Goal: Task Accomplishment & Management: Manage account settings

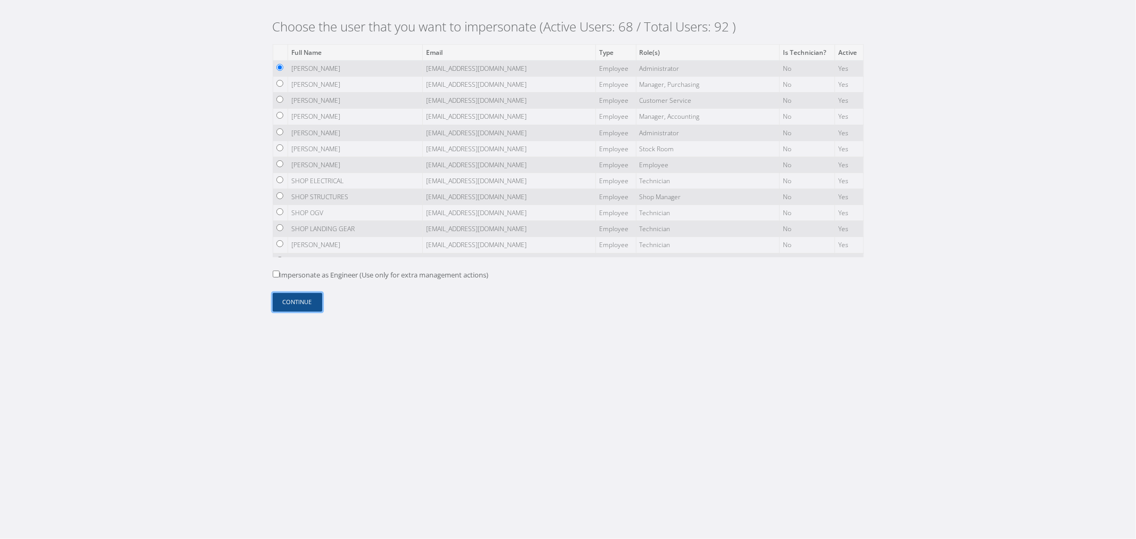
click at [289, 299] on button "Continue" at bounding box center [298, 302] width 50 height 19
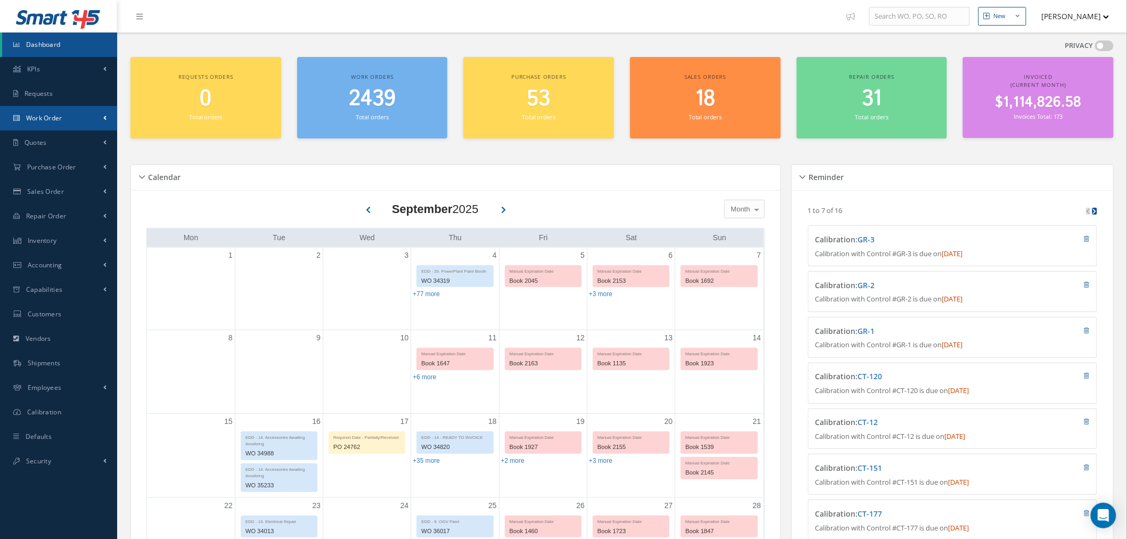
click at [86, 125] on link "Work Order" at bounding box center [58, 118] width 117 height 24
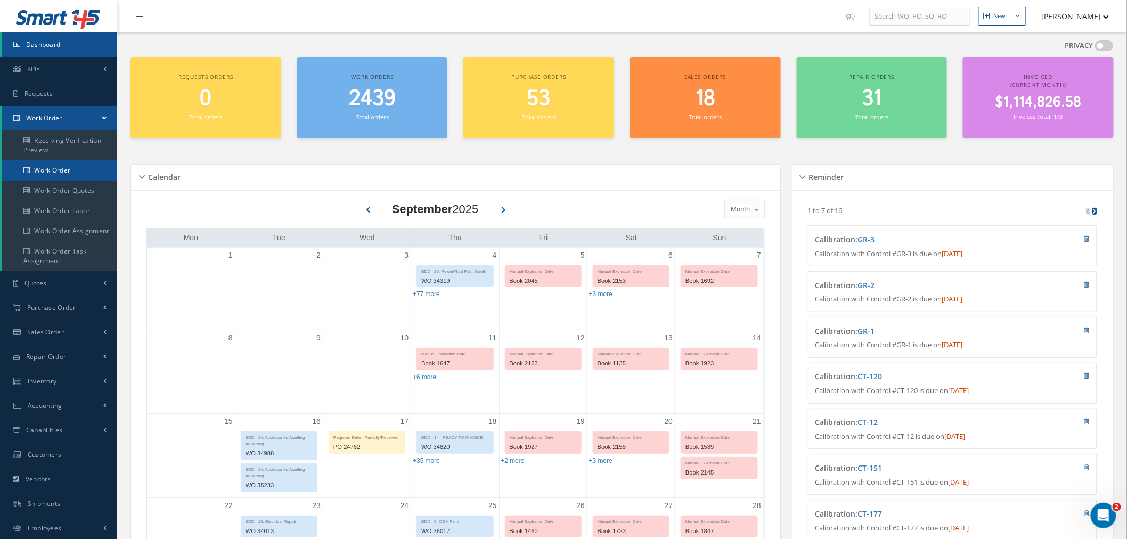
click at [62, 166] on link "Work Order" at bounding box center [59, 170] width 115 height 20
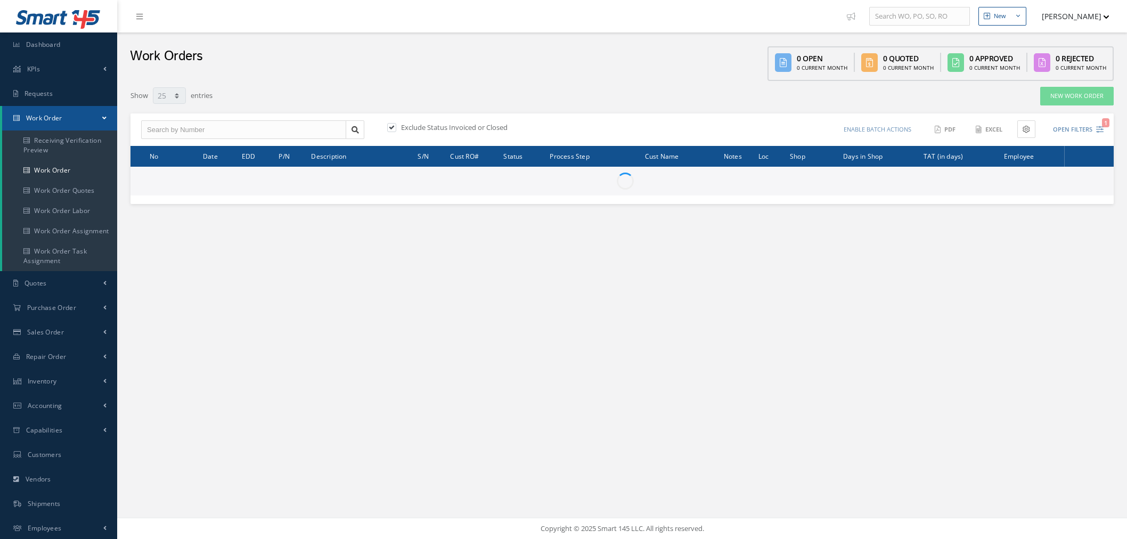
select select "25"
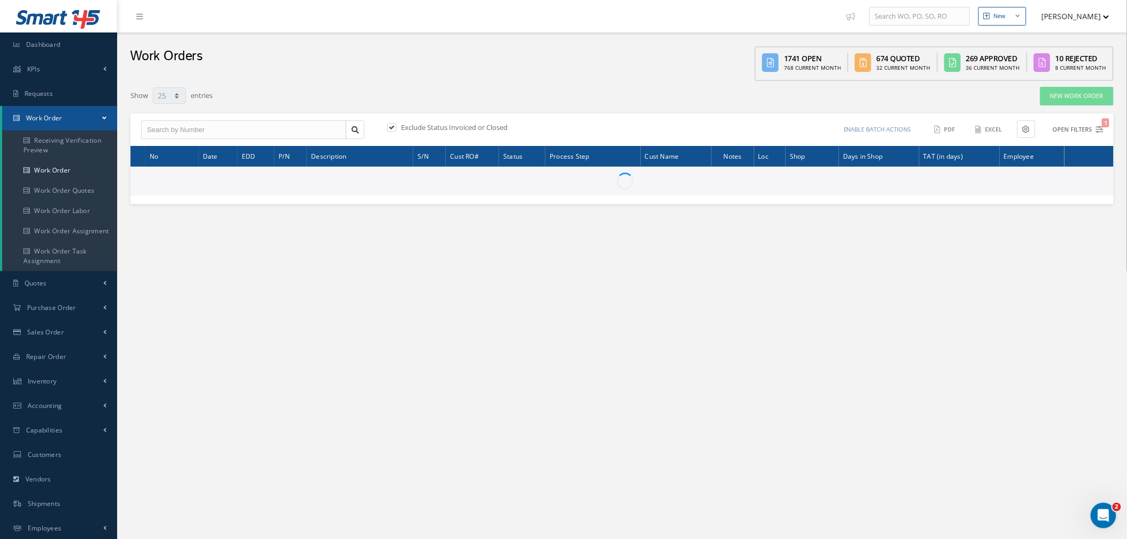
click at [1083, 131] on button "Open Filters 1" at bounding box center [1073, 130] width 60 height 18
type input "All Work Request"
type input "All Work Performed"
type input "All Status"
type input "WO Part Status"
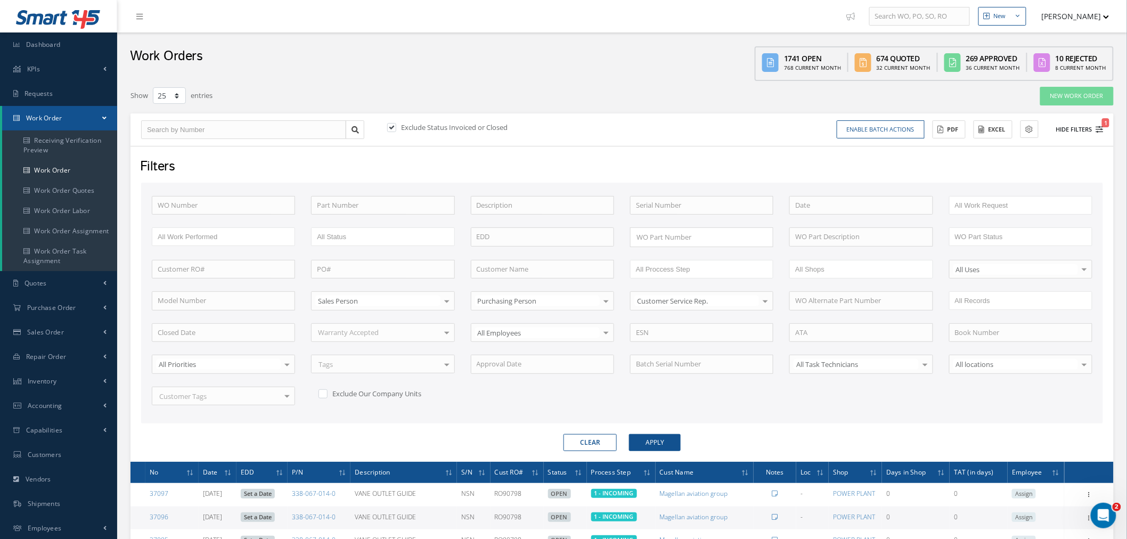
click at [1082, 129] on button "Hide Filters 1" at bounding box center [1075, 130] width 57 height 18
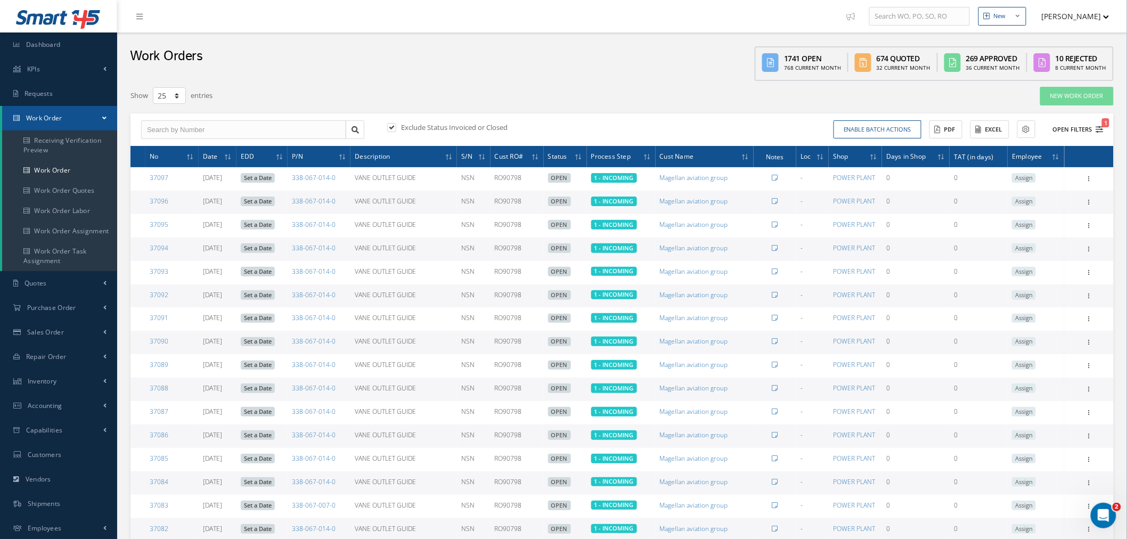
click at [1082, 129] on button "Open Filters 1" at bounding box center [1073, 130] width 60 height 18
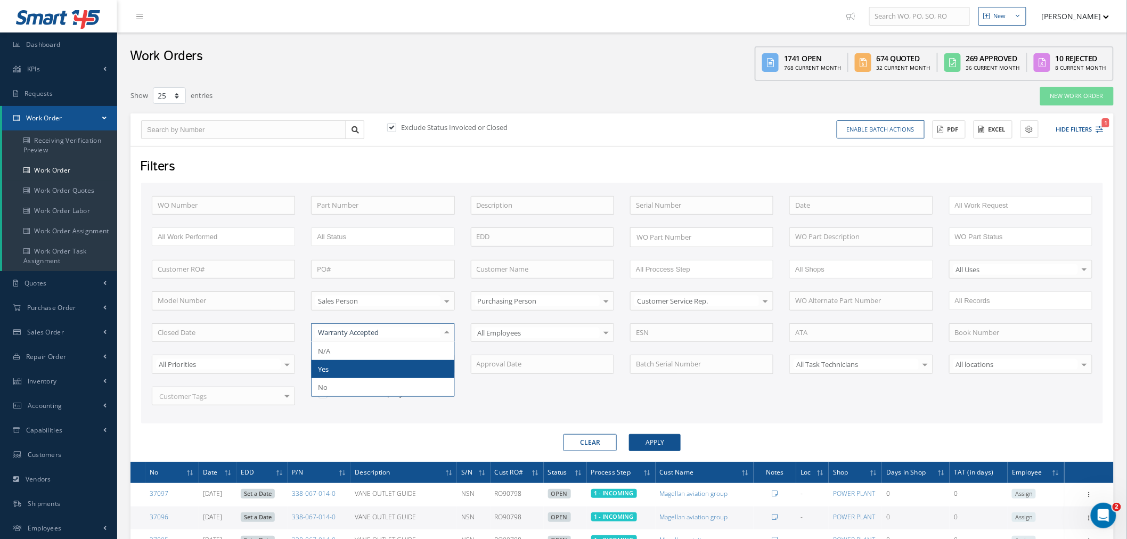
click at [593, 389] on div "WO Number Part Number Description Serial Number BENCH CHECK BER CADMIUM PLATE C…" at bounding box center [622, 307] width 957 height 222
drag, startPoint x: 513, startPoint y: 72, endPoint x: 504, endPoint y: 67, distance: 10.0
click at [513, 72] on div "Work Orders 1741 Open 768 Current Month 674 Quoted 32 Current Month 269 Approve…" at bounding box center [622, 56] width 1010 height 48
